Goal: Find specific page/section: Find specific page/section

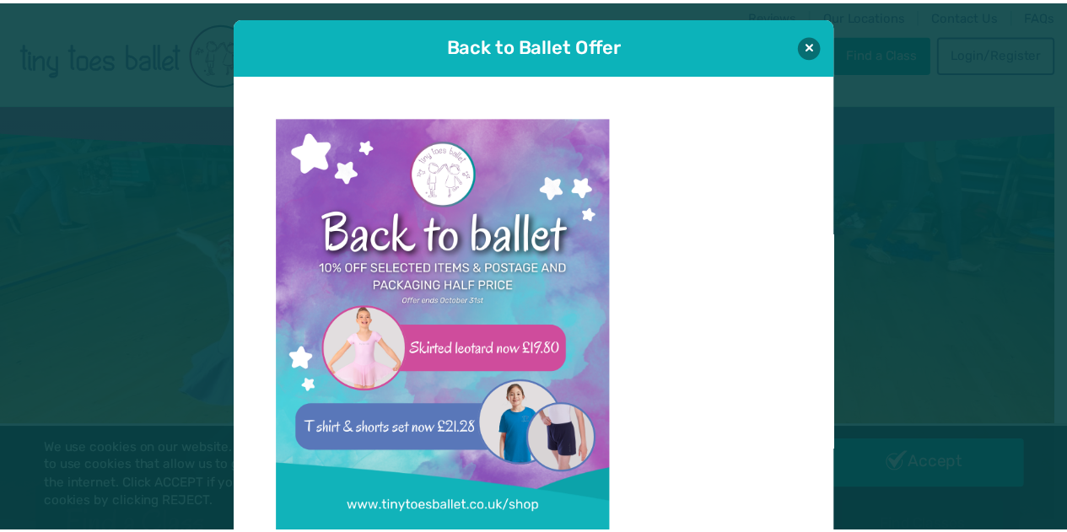
scroll to position [17, 0]
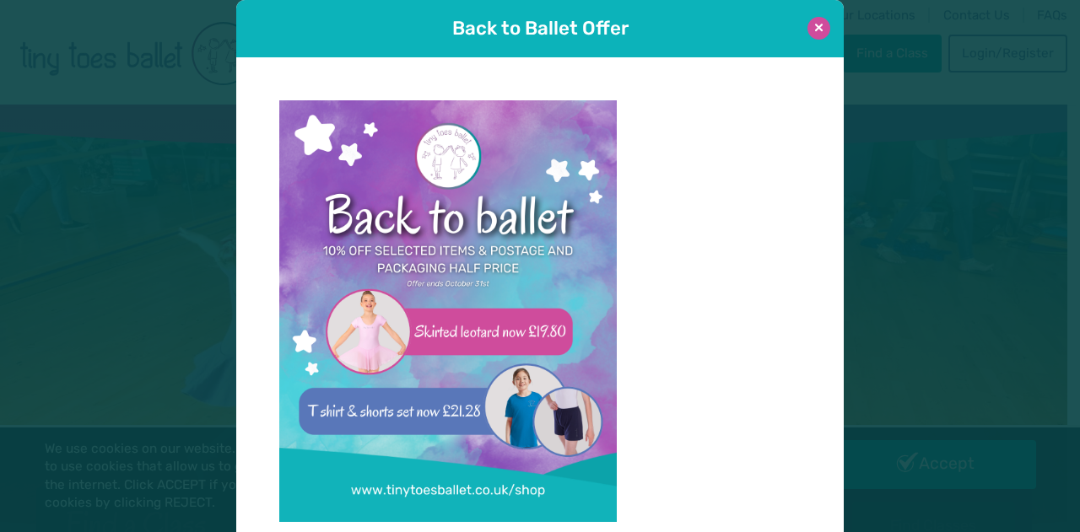
click at [818, 26] on button at bounding box center [818, 28] width 23 height 23
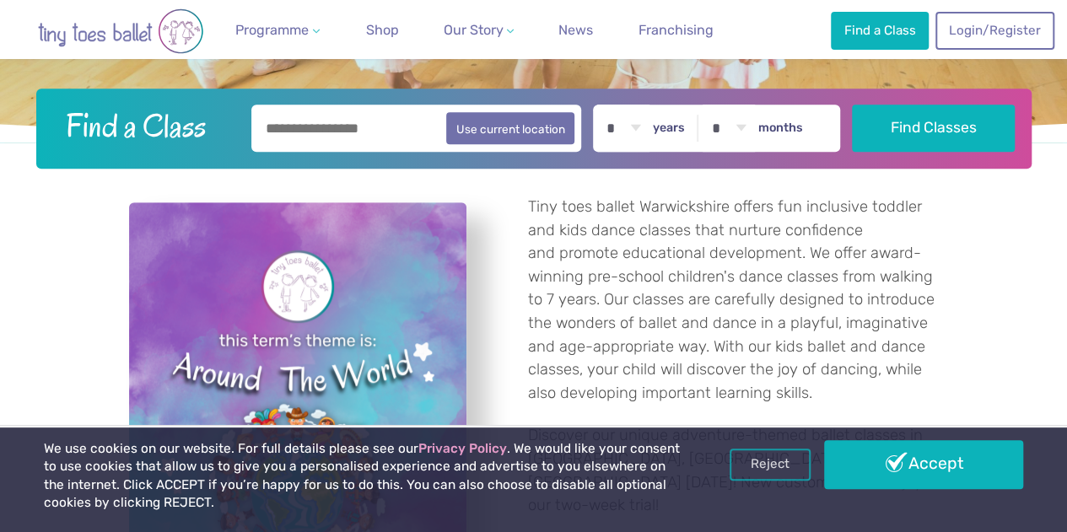
scroll to position [411, 0]
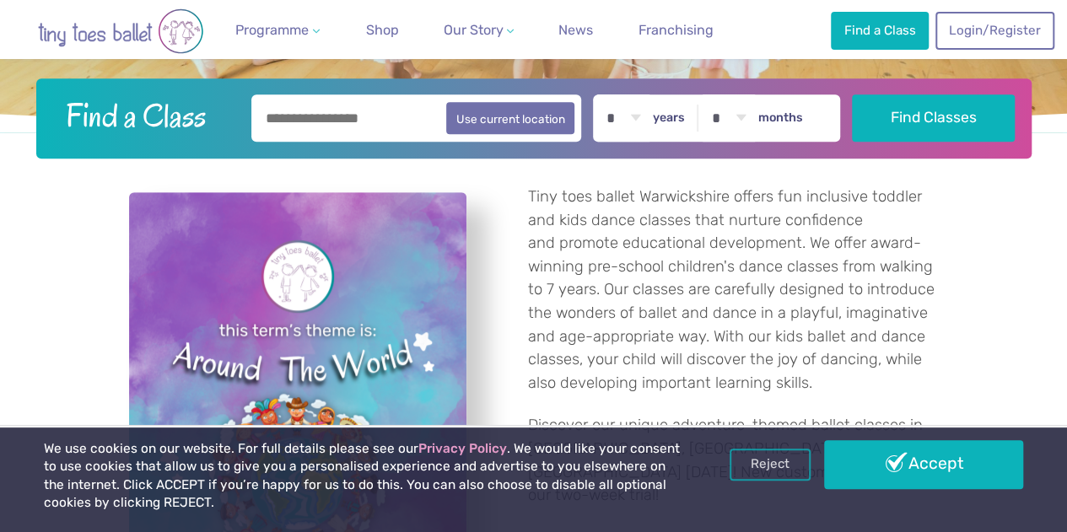
click at [370, 122] on input "text" at bounding box center [416, 117] width 331 height 47
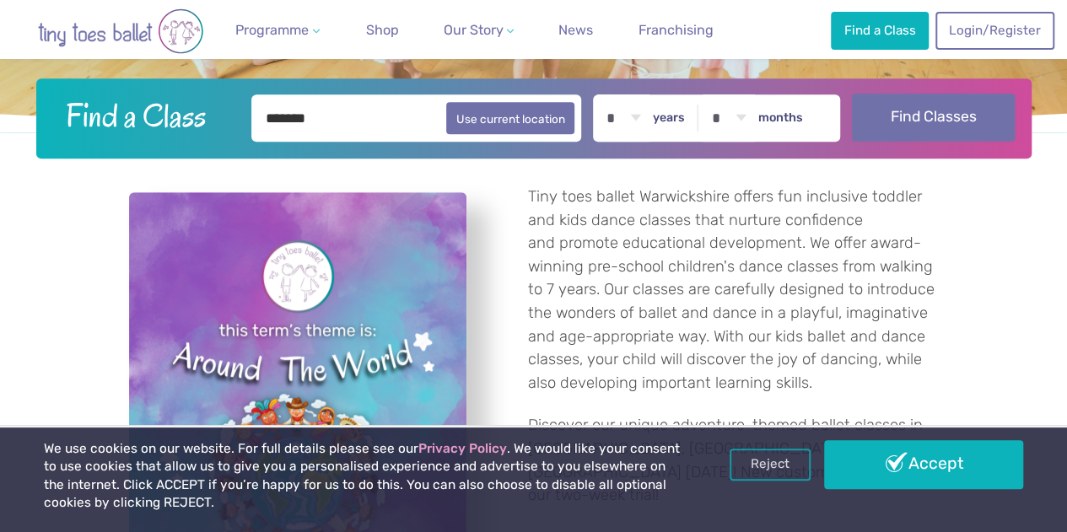
type input "*******"
click at [907, 112] on button "Find Classes" at bounding box center [933, 117] width 163 height 47
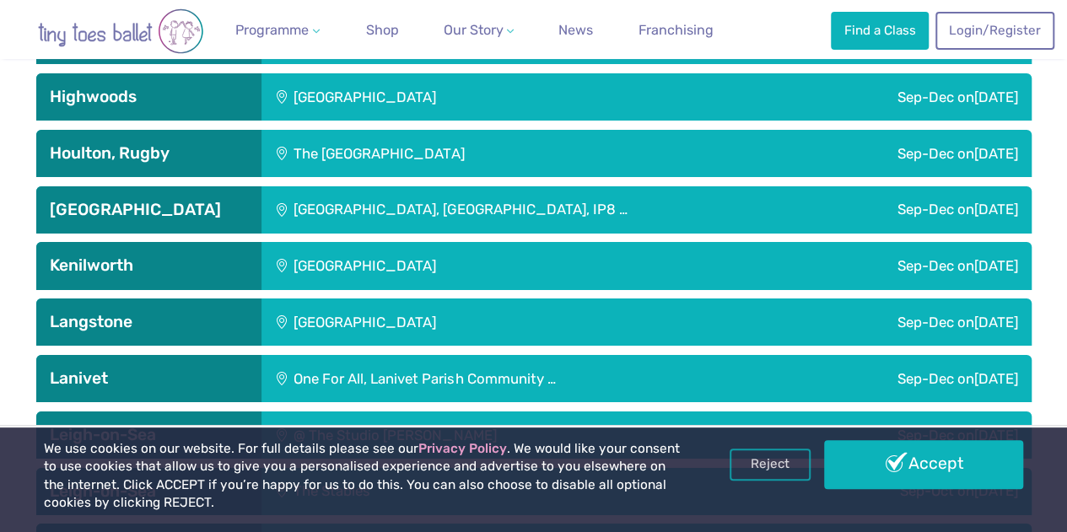
scroll to position [2800, 0]
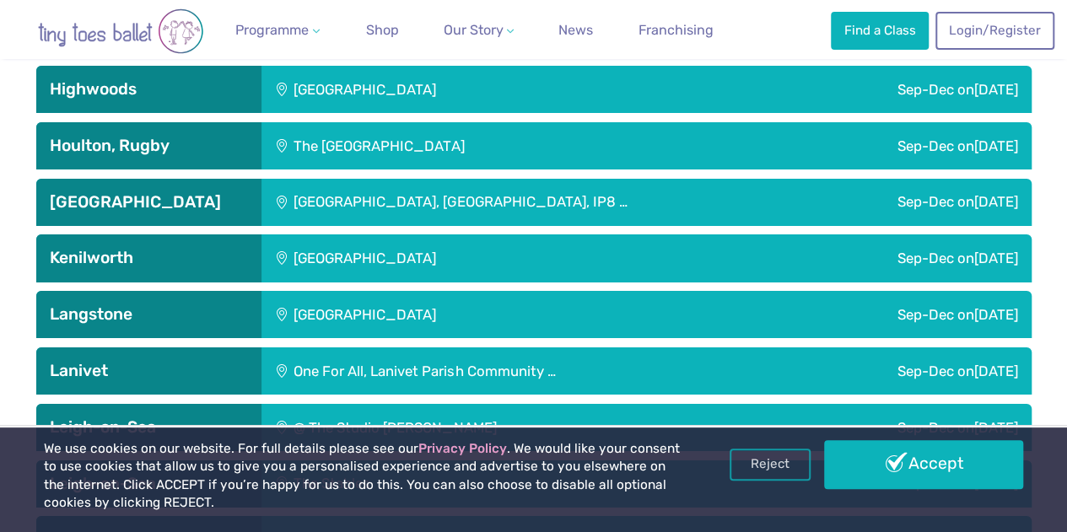
click at [447, 258] on div "[GEOGRAPHIC_DATA]" at bounding box center [478, 258] width 432 height 47
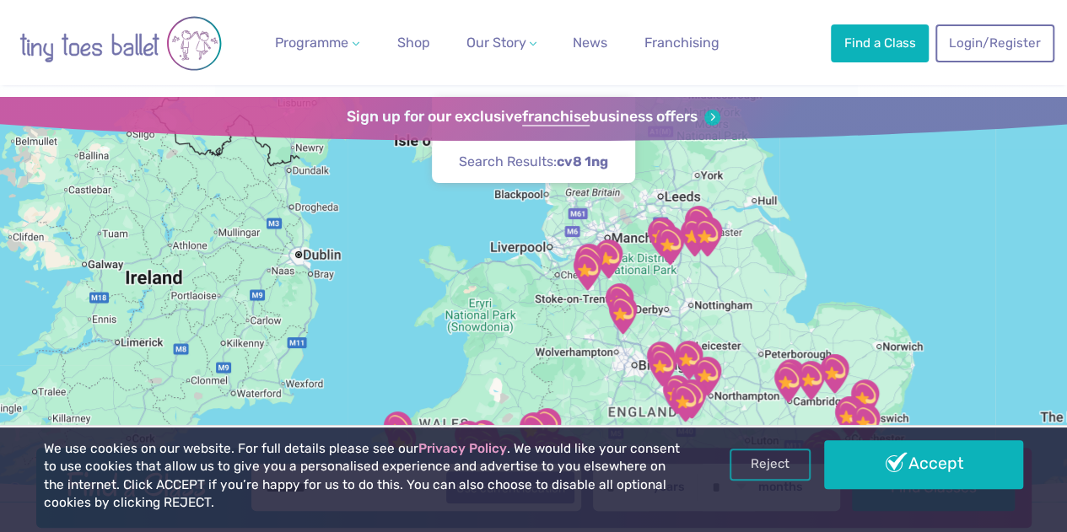
scroll to position [0, 0]
